Goal: Transaction & Acquisition: Purchase product/service

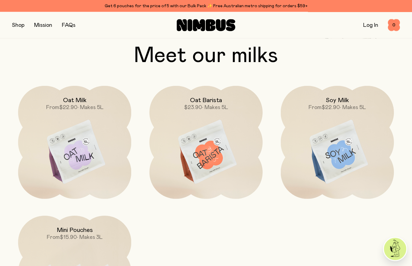
scroll to position [500, 0]
click at [217, 162] on img at bounding box center [205, 152] width 113 height 133
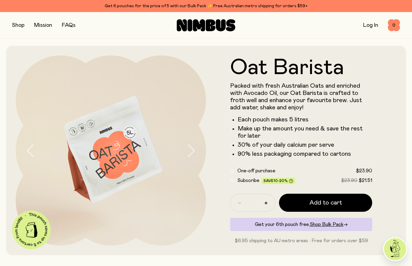
click at [20, 25] on button "button" at bounding box center [18, 25] width 12 height 8
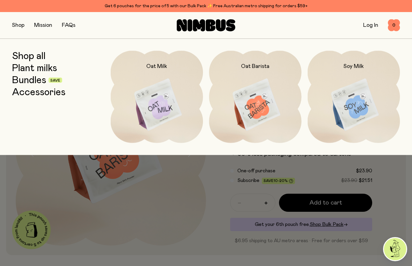
click at [59, 94] on link "Accessories" at bounding box center [38, 92] width 53 height 11
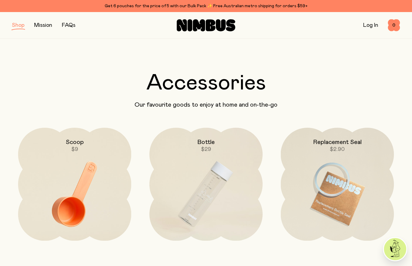
click at [211, 186] on img at bounding box center [205, 194] width 113 height 133
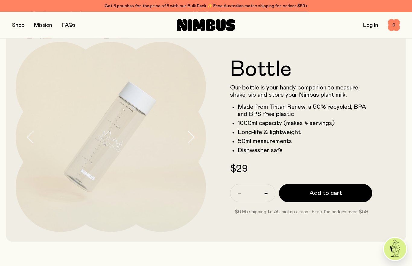
scroll to position [14, 0]
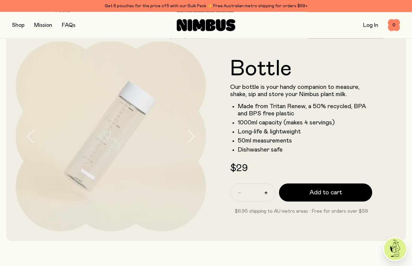
click at [340, 194] on span "Add to cart" at bounding box center [326, 193] width 33 height 8
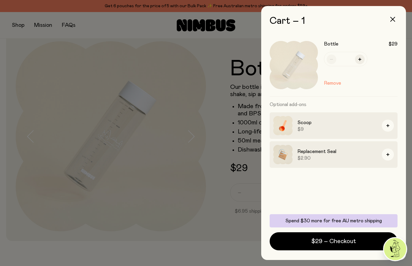
click at [369, 128] on span "$9" at bounding box center [338, 129] width 80 height 6
click at [387, 126] on icon "button" at bounding box center [388, 125] width 3 height 3
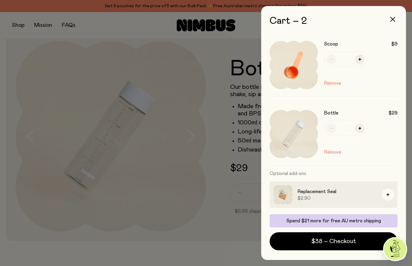
click at [394, 18] on icon "button" at bounding box center [392, 19] width 5 height 5
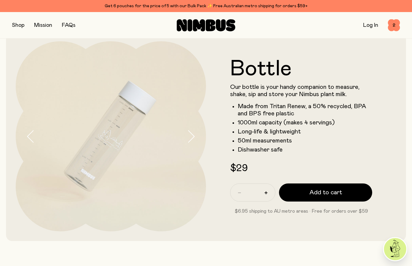
click at [18, 25] on button "button" at bounding box center [18, 25] width 12 height 8
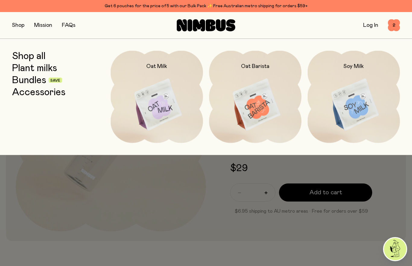
click at [158, 103] on img at bounding box center [157, 105] width 93 height 109
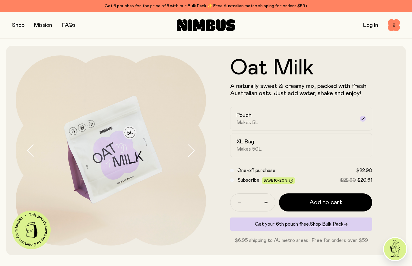
click at [335, 202] on span "Add to cart" at bounding box center [326, 203] width 33 height 8
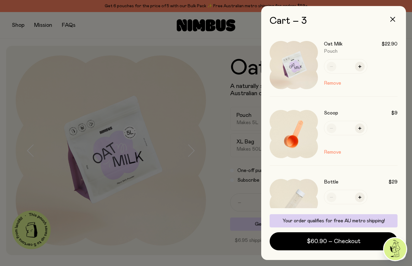
click at [218, 190] on div at bounding box center [206, 133] width 412 height 266
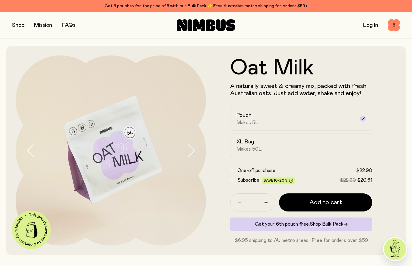
click at [17, 27] on button "button" at bounding box center [18, 25] width 12 height 8
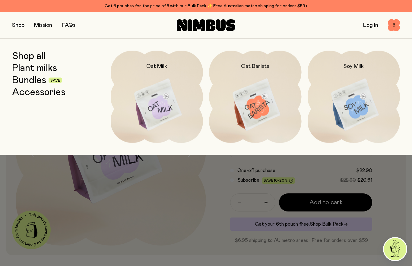
click at [48, 68] on link "Plant milks" at bounding box center [34, 68] width 45 height 11
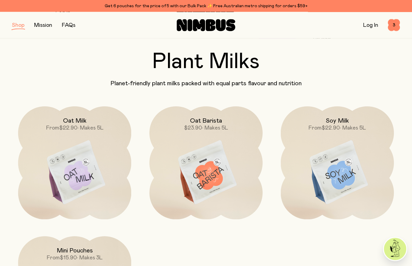
scroll to position [21, 0]
click at [207, 177] on img at bounding box center [205, 173] width 113 height 133
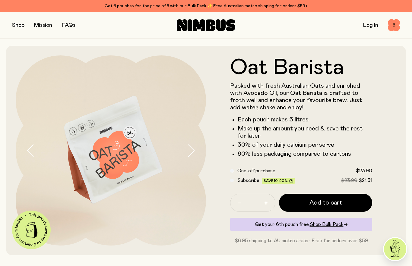
click at [332, 205] on span "Add to cart" at bounding box center [326, 203] width 33 height 8
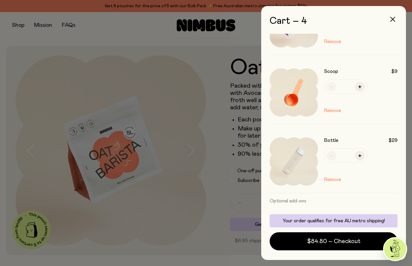
scroll to position [110, 0]
click at [194, 217] on div at bounding box center [206, 133] width 412 height 266
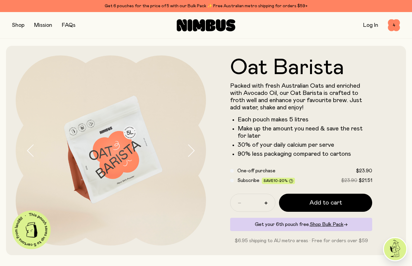
click at [18, 26] on button "button" at bounding box center [18, 25] width 12 height 8
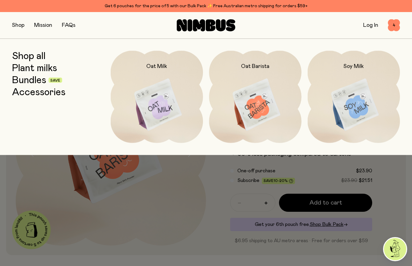
click at [57, 94] on link "Accessories" at bounding box center [38, 92] width 53 height 11
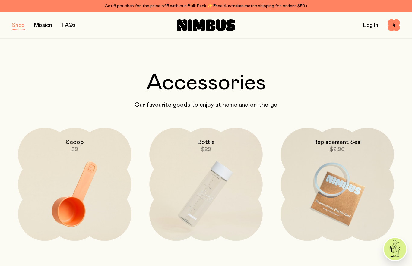
click at [91, 199] on img at bounding box center [74, 194] width 113 height 133
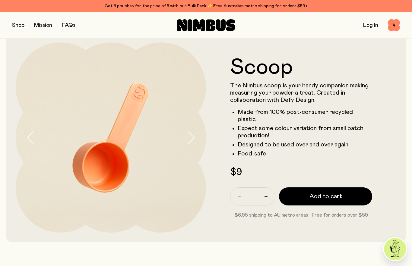
scroll to position [14, 0]
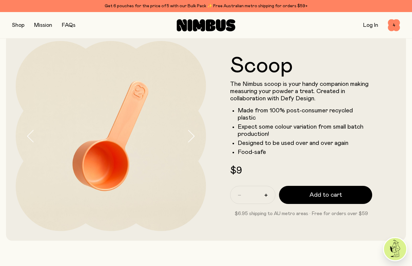
click at [397, 25] on span "4" at bounding box center [394, 25] width 12 height 12
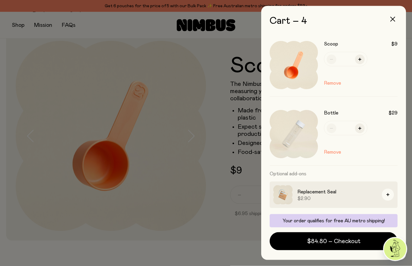
scroll to position [27, 0]
click at [331, 241] on span "$84.80 – Checkout" at bounding box center [333, 241] width 53 height 8
